Goal: Task Accomplishment & Management: Use online tool/utility

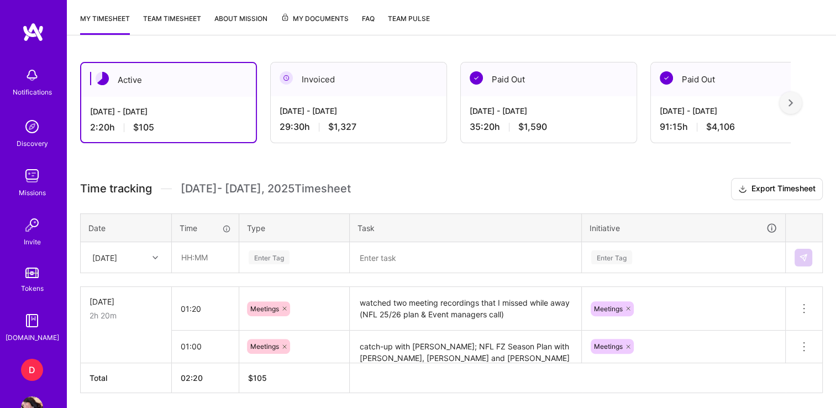
scroll to position [266, 0]
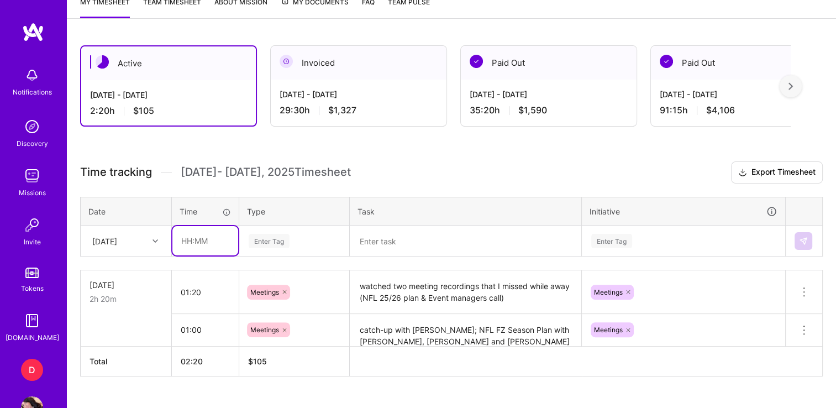
click at [185, 239] on input "text" at bounding box center [205, 240] width 66 height 29
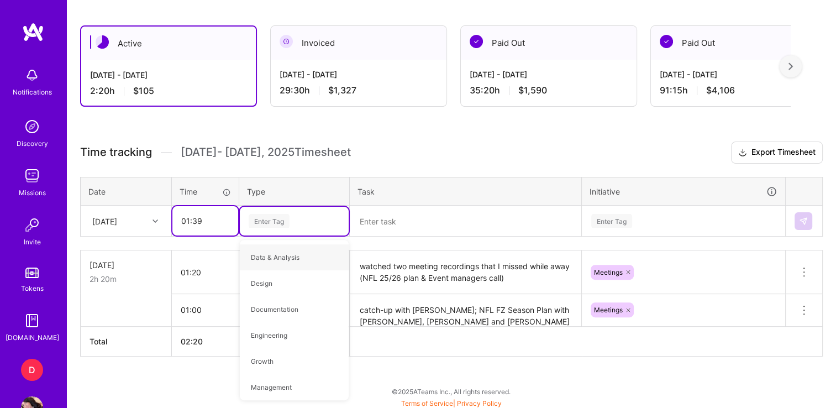
click at [207, 224] on input "01:39" at bounding box center [205, 220] width 66 height 29
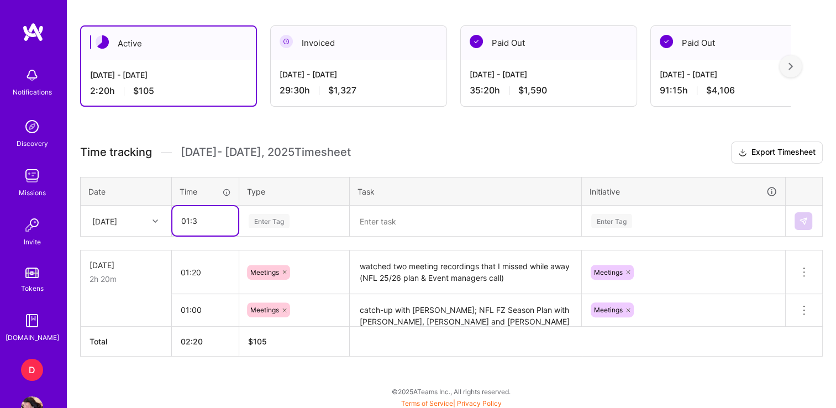
type input "01:30"
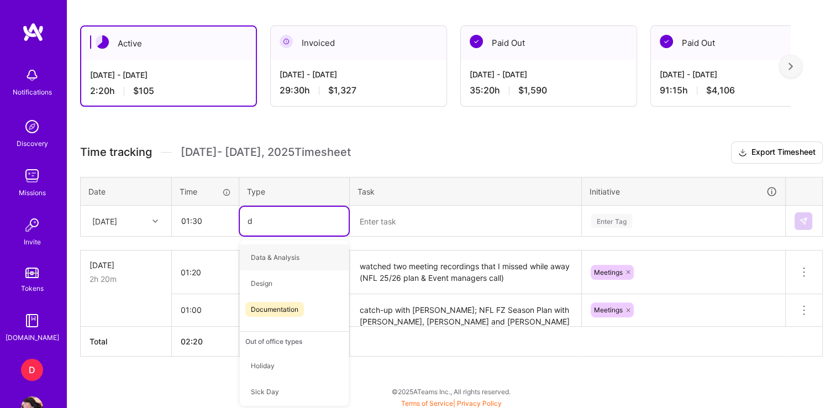
type input "do"
click at [288, 251] on span "Documentation" at bounding box center [274, 257] width 59 height 15
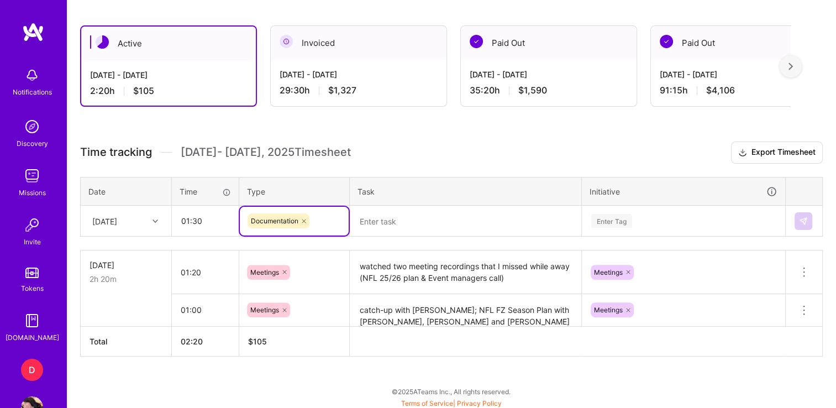
click at [304, 220] on icon at bounding box center [304, 221] width 7 height 7
type input "pl"
click at [276, 255] on span "Planning" at bounding box center [264, 257] width 38 height 15
click at [395, 221] on textarea at bounding box center [465, 221] width 229 height 29
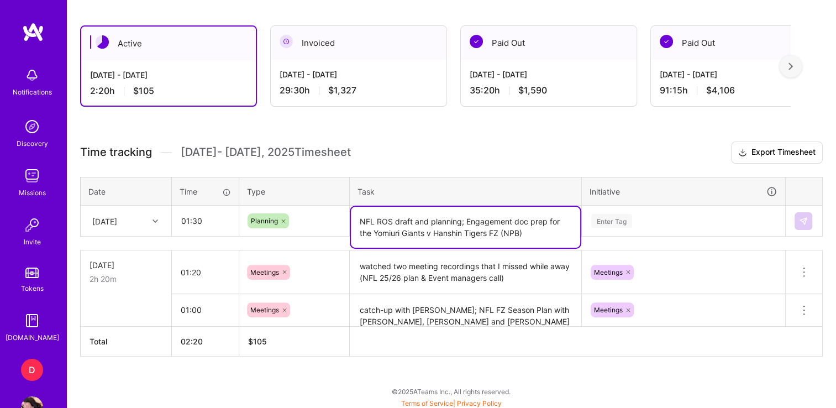
click at [502, 225] on textarea "NFL ROS draft and planning; Engagement doc prep for the Yomiuri Giants v Hanshi…" at bounding box center [465, 227] width 229 height 41
click at [508, 230] on textarea "NFL ROS draft and planning; Engagement doc prep for the Yomiuri Giants v Hanshi…" at bounding box center [465, 227] width 229 height 41
click at [374, 229] on textarea "NFL ROS draft and planning; Engagement doc prep for the Yomiuri Giants v Hanshi…" at bounding box center [465, 227] width 229 height 41
click at [491, 231] on textarea "NFL ROS draft and planning; Engagement doc prep for the Yomiuri Giants v Hanshi…" at bounding box center [465, 227] width 229 height 41
type textarea "NFL ROS draft and planning; Engagement doc prep for the Yomiuri Giants v Hanshi…"
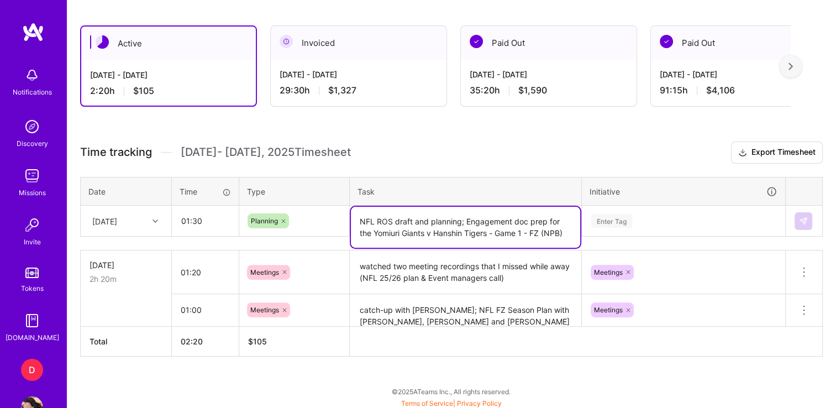
scroll to position [343, 0]
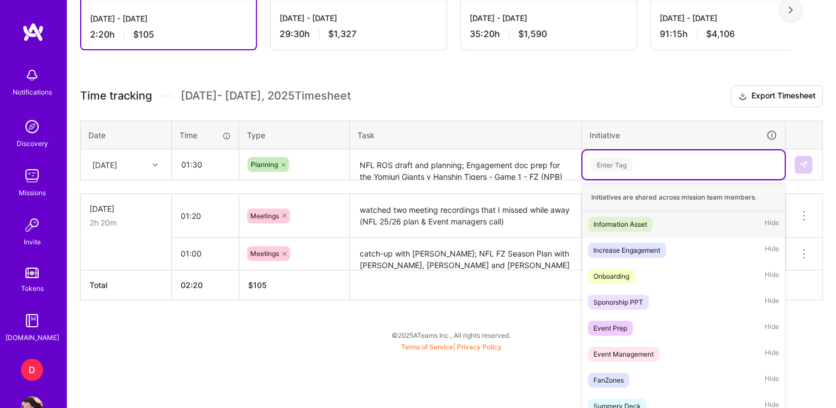
click at [651, 179] on div "option Information Asset focused, 1 of 30. 30 results available. Use Up and Dow…" at bounding box center [683, 164] width 202 height 29
click at [609, 327] on div "Event Prep" at bounding box center [611, 328] width 34 height 12
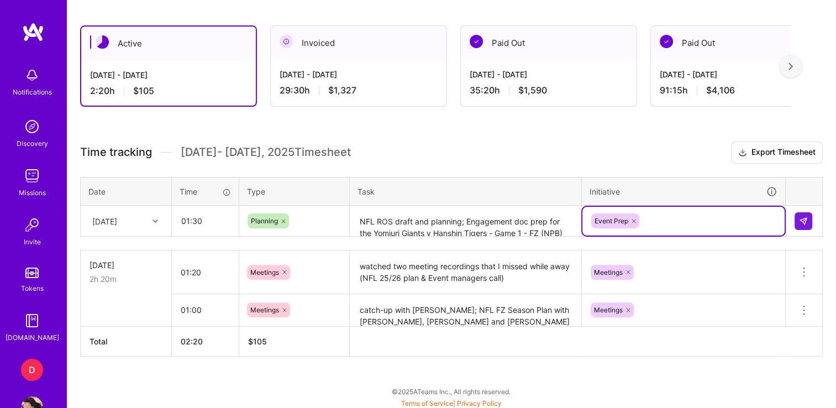
click at [652, 224] on div "option Event Prep, selected. Select is focused ,type to refine list, press Down…" at bounding box center [683, 221] width 202 height 29
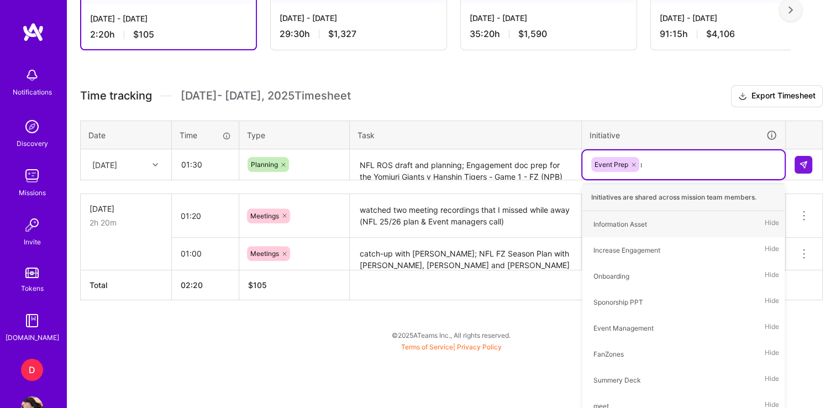
scroll to position [286, 0]
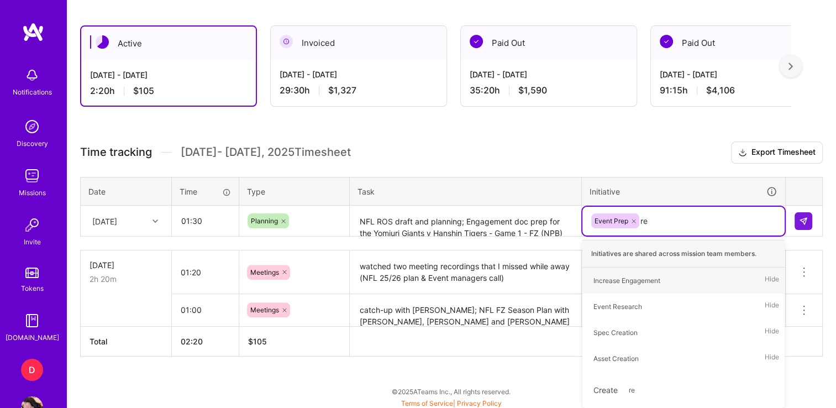
type input "res"
click at [613, 275] on div "Event Research" at bounding box center [618, 281] width 49 height 12
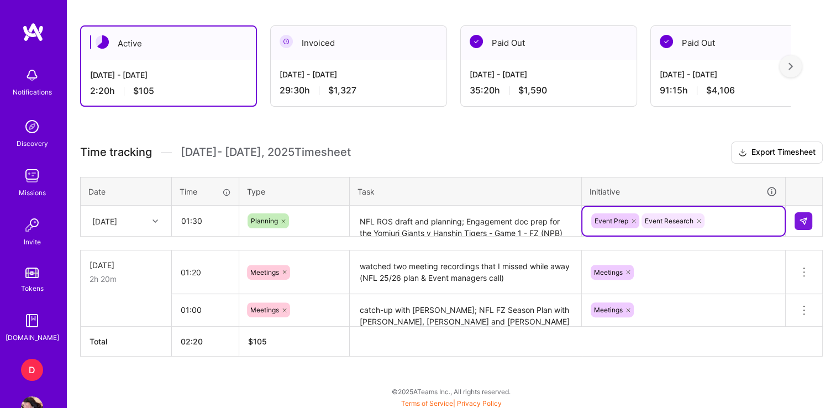
click at [544, 221] on textarea "NFL ROS draft and planning; Engagement doc prep for the Yomiuri Giants v Hanshi…" at bounding box center [465, 221] width 229 height 29
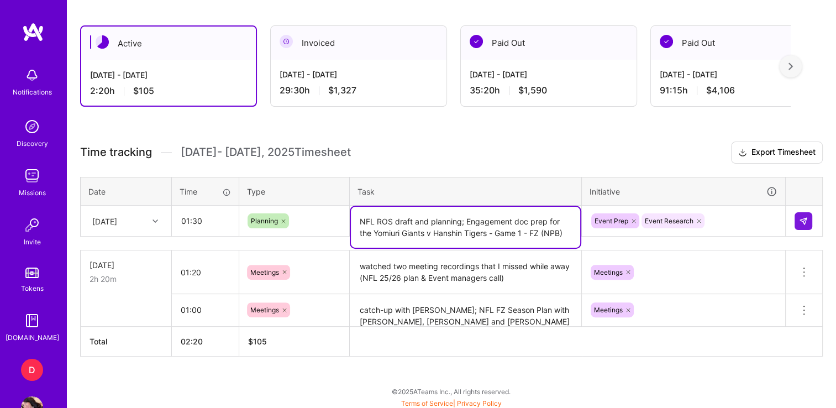
click at [546, 220] on textarea "NFL ROS draft and planning; Engagement doc prep for the Yomiuri Giants v Hanshi…" at bounding box center [465, 227] width 229 height 41
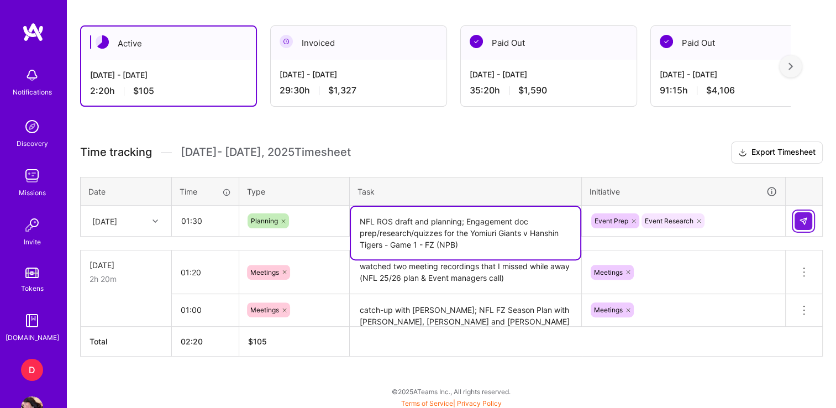
type textarea "NFL ROS draft and planning; Engagement doc prep/research/quizzes for the Yomiur…"
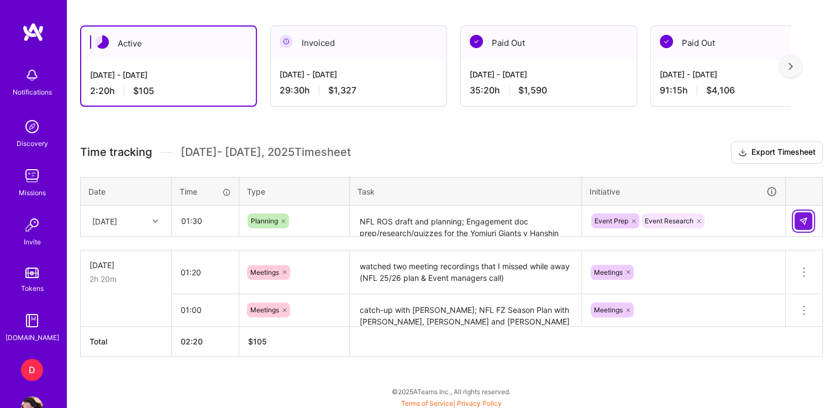
click at [795, 216] on button at bounding box center [804, 221] width 18 height 18
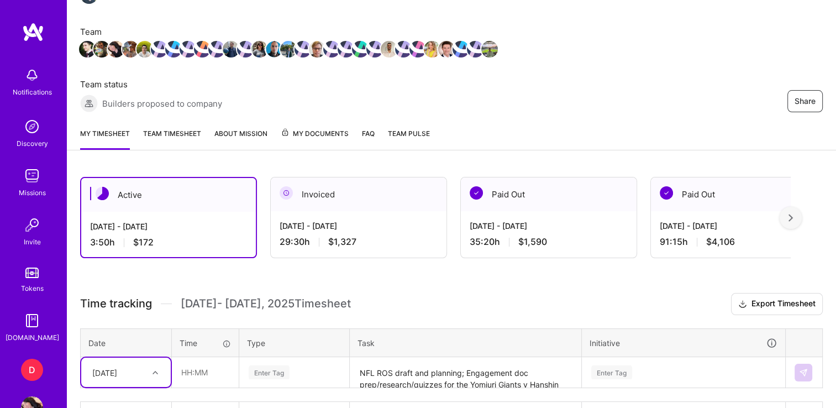
scroll to position [0, 0]
